Goal: Find specific page/section: Find specific page/section

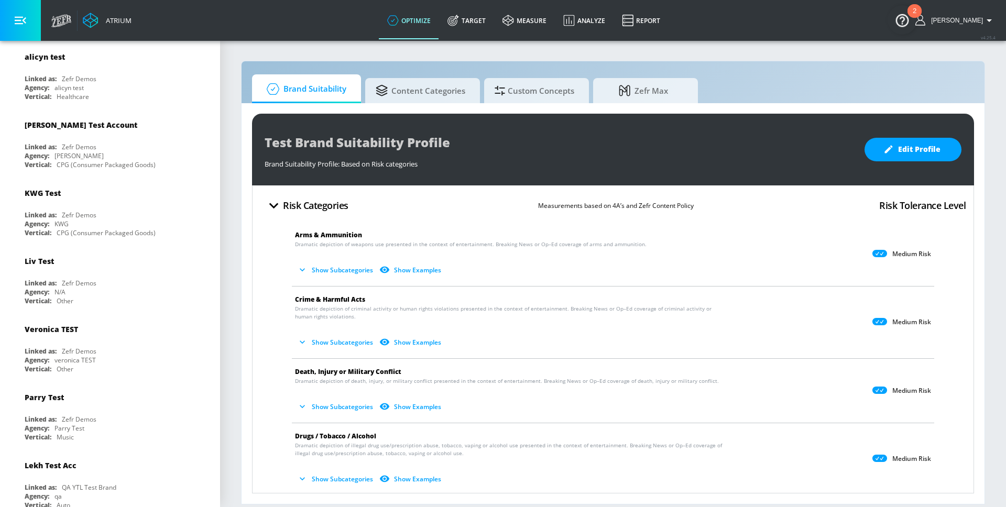
scroll to position [557, 0]
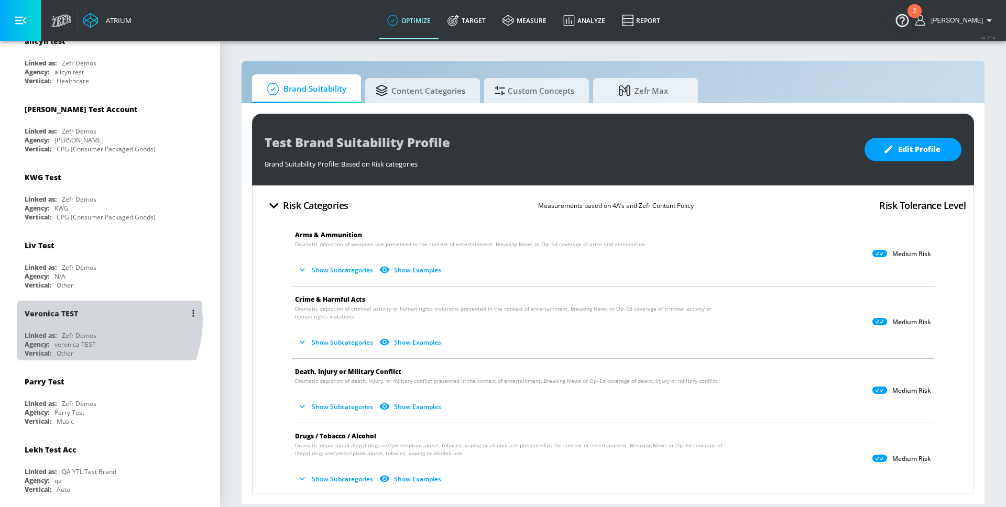
click at [80, 320] on div "Veronica TEST" at bounding box center [113, 313] width 176 height 25
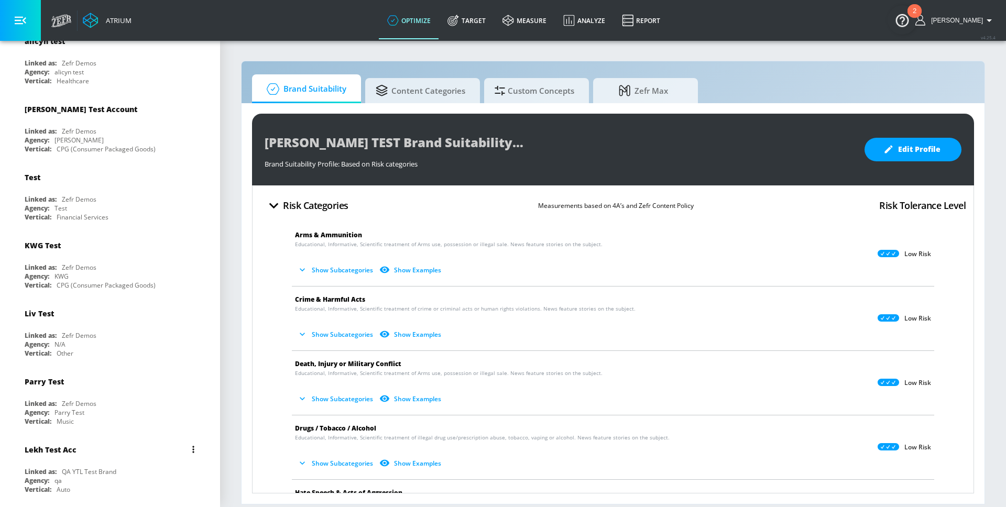
click at [65, 457] on div "Lekh Test Acc" at bounding box center [113, 449] width 176 height 25
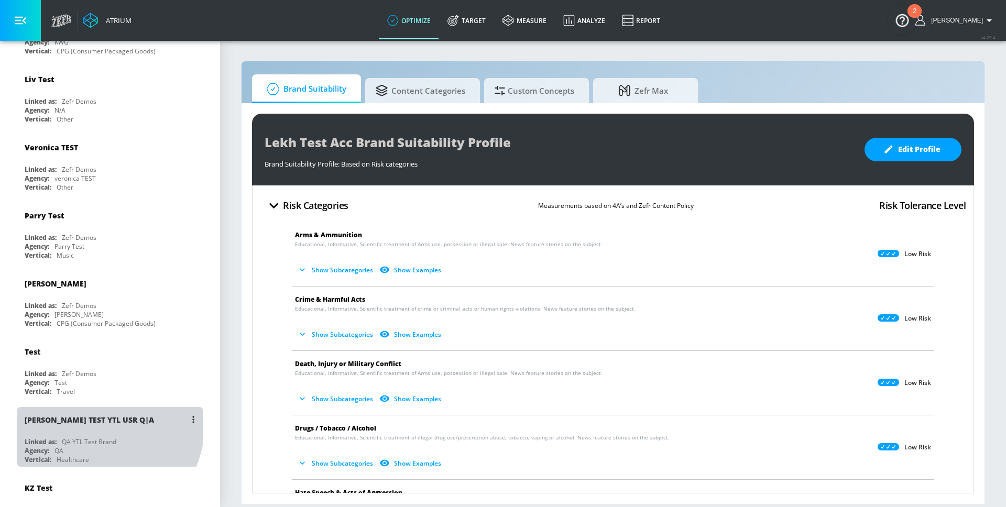
click at [91, 423] on div "[PERSON_NAME] TEST YTL USR Q|A" at bounding box center [89, 420] width 129 height 10
